Goal: Obtain resource: Download file/media

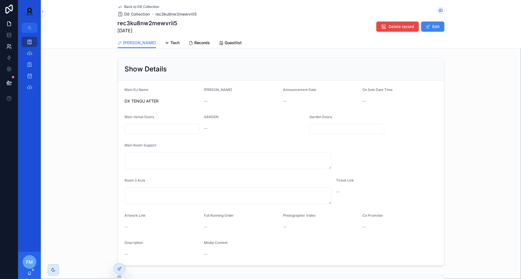
scroll to position [129, 0]
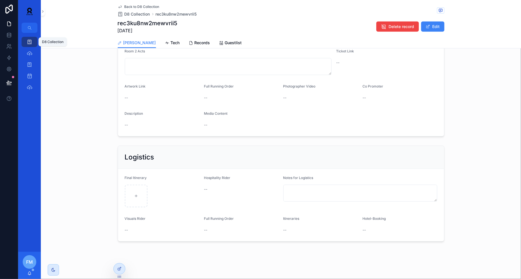
click at [28, 40] on icon "scrollable content" at bounding box center [30, 42] width 6 height 6
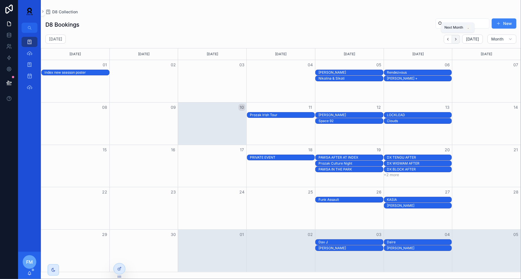
click at [455, 40] on icon "Next" at bounding box center [455, 39] width 4 height 4
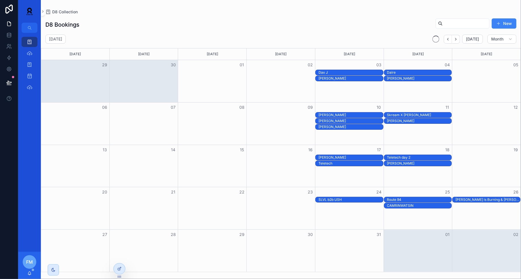
click at [455, 40] on icon "Next" at bounding box center [455, 39] width 4 height 4
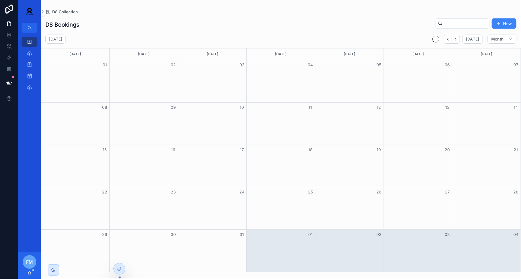
click at [455, 40] on icon "Next" at bounding box center [455, 39] width 4 height 4
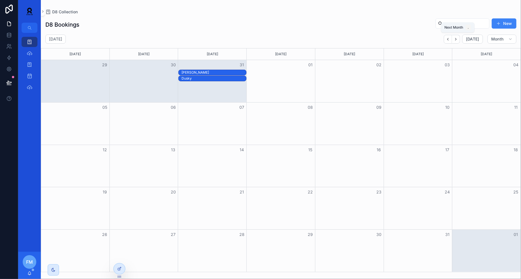
click at [455, 40] on icon "Next" at bounding box center [455, 39] width 4 height 4
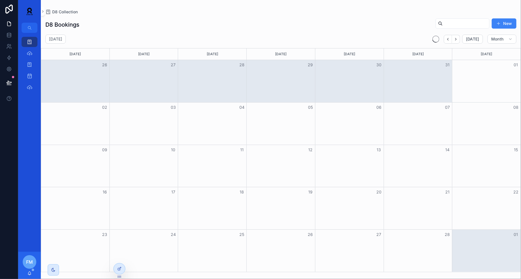
click at [455, 40] on icon "Next" at bounding box center [455, 39] width 4 height 4
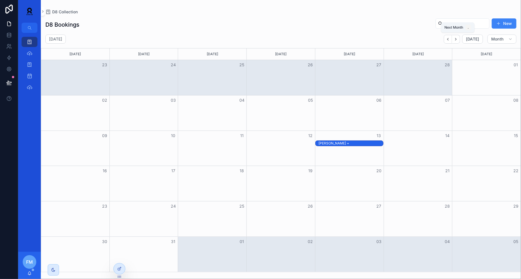
click at [455, 40] on icon "Next" at bounding box center [455, 39] width 4 height 4
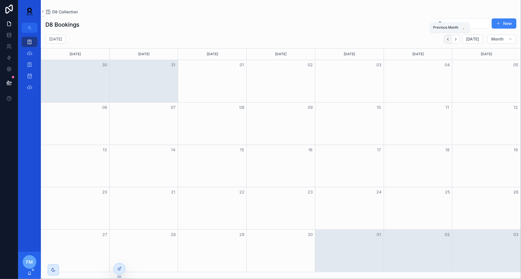
click at [447, 39] on button "Back" at bounding box center [447, 39] width 8 height 9
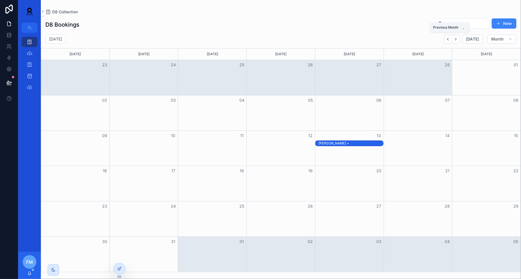
click at [447, 39] on button "Back" at bounding box center [447, 39] width 8 height 9
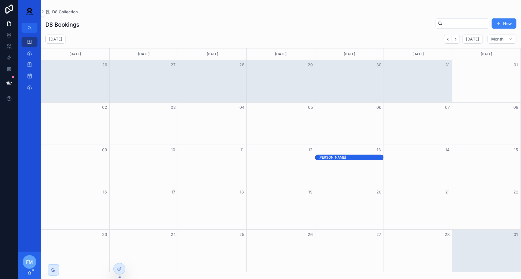
click at [358, 157] on div "[PERSON_NAME]" at bounding box center [350, 157] width 65 height 5
click at [457, 205] on span "Open" at bounding box center [455, 204] width 10 height 5
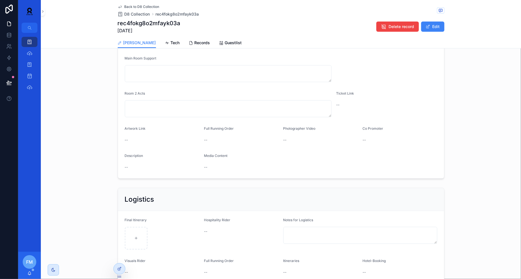
scroll to position [129, 0]
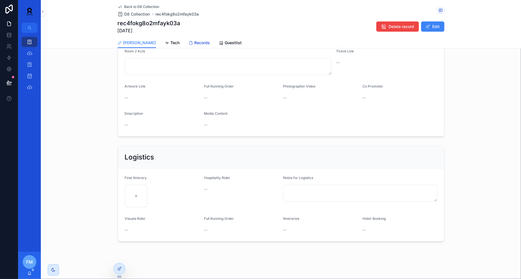
click at [194, 43] on span "Records" at bounding box center [202, 43] width 16 height 6
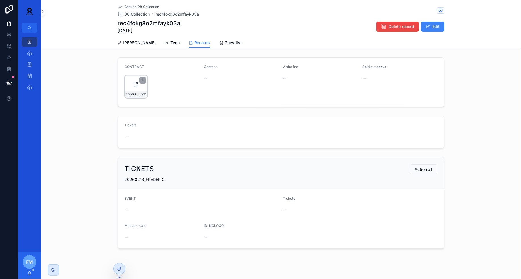
click at [135, 91] on div "contract_FREDERIC.174_block_130226-(1) .pdf" at bounding box center [136, 94] width 22 height 7
